Goal: Navigation & Orientation: Go to known website

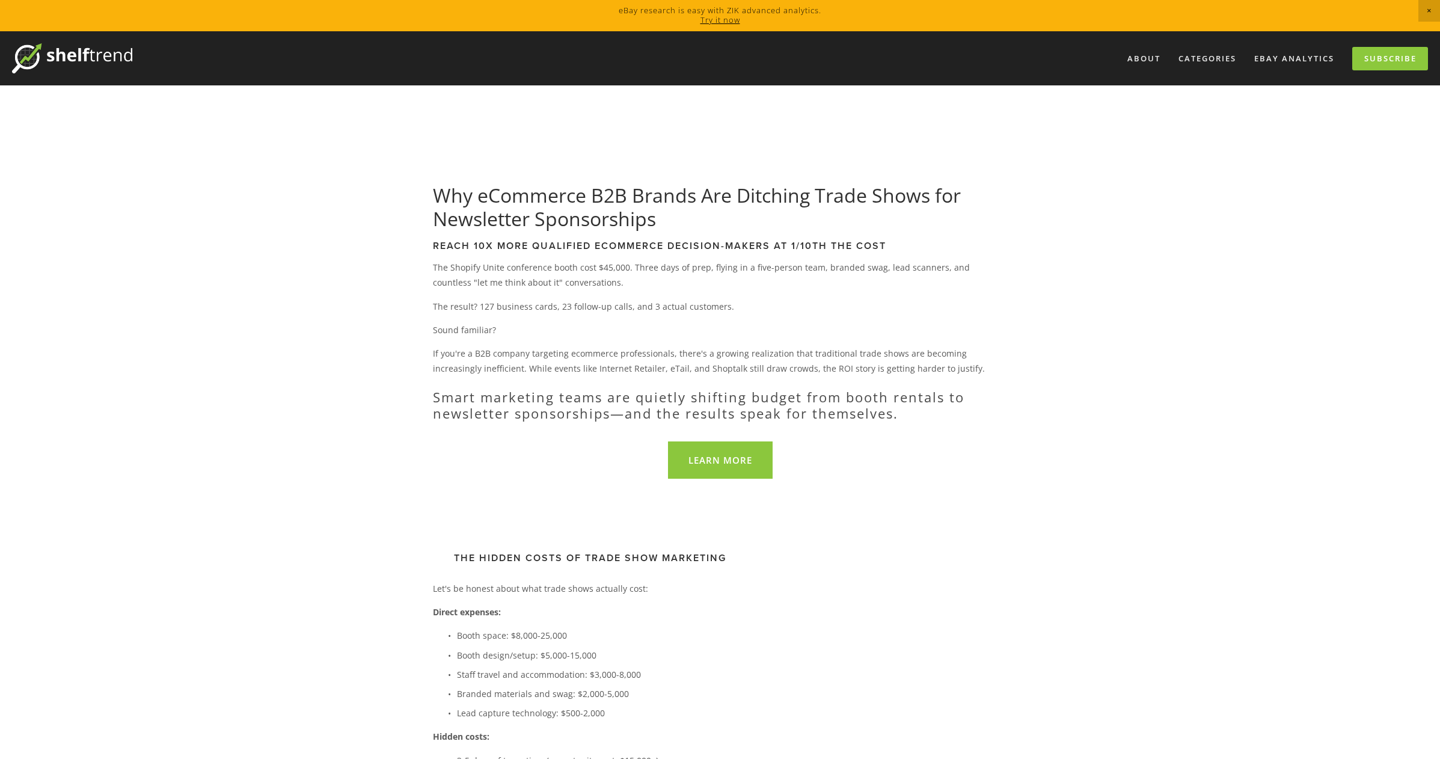
click at [111, 56] on img at bounding box center [72, 58] width 120 height 30
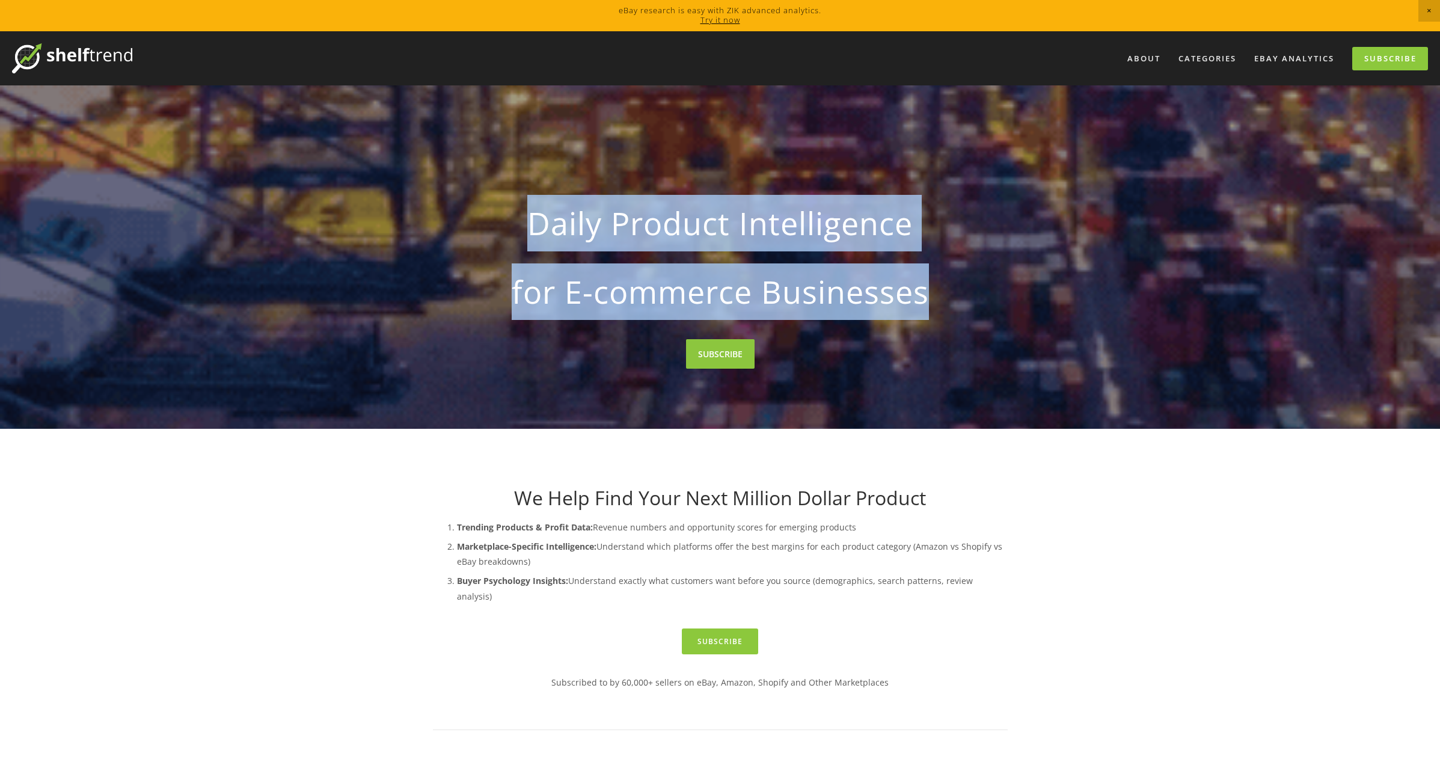
drag, startPoint x: 525, startPoint y: 222, endPoint x: 835, endPoint y: 298, distance: 318.9
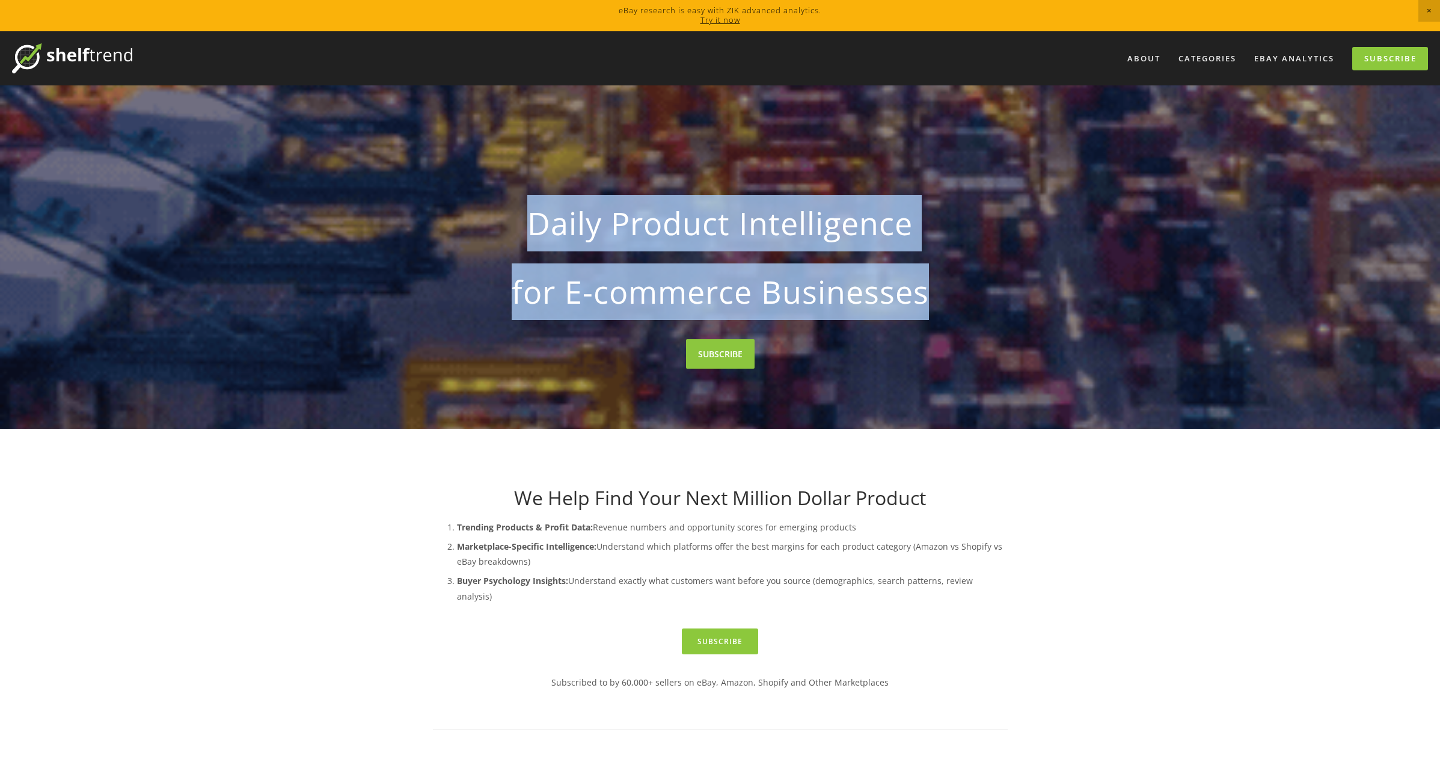
click at [928, 295] on div "Daily Product Intelligence for E-commerce Businesses" at bounding box center [720, 257] width 575 height 187
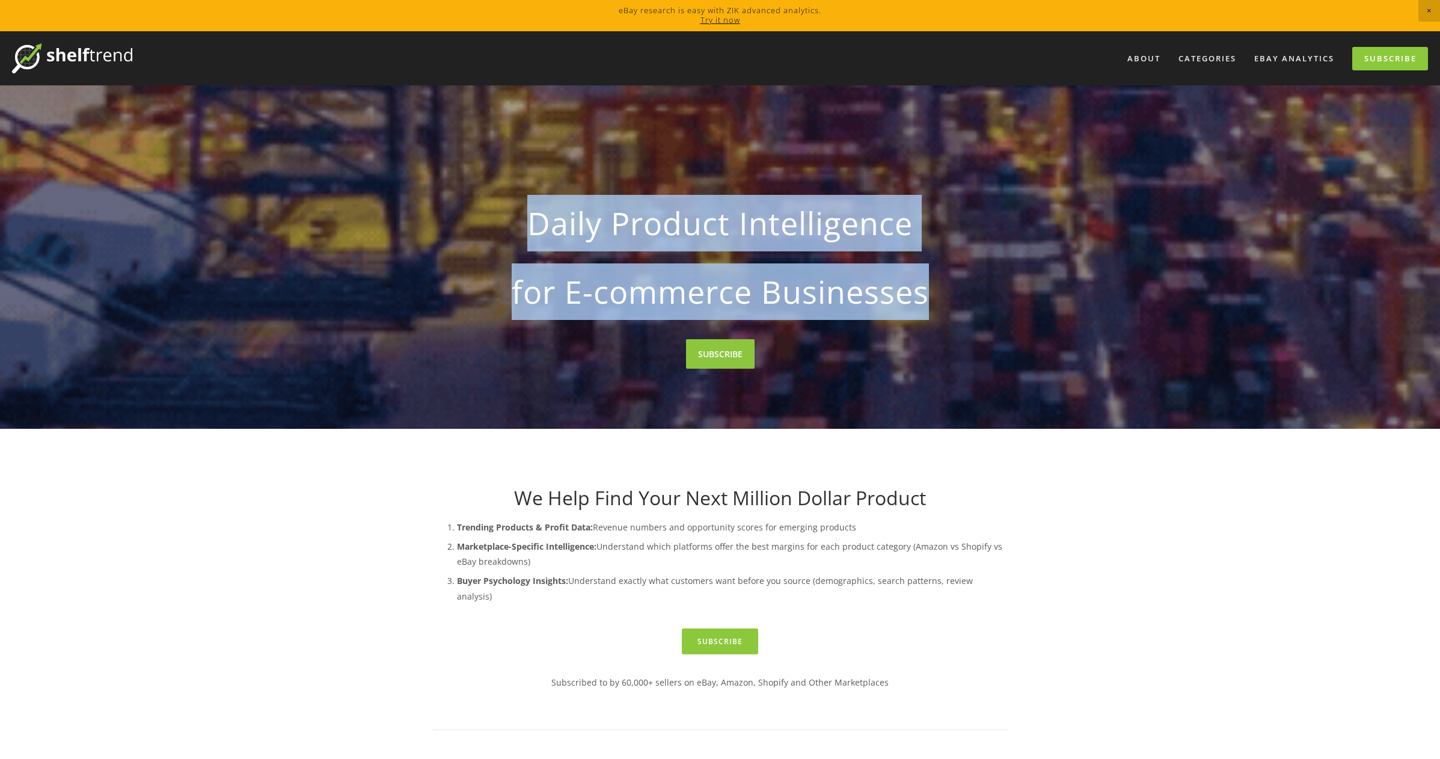
copy div "Daily Product Intelligence for E-commerce Businesses"
